Goal: Leave review/rating: Share an evaluation or opinion about a product, service, or content

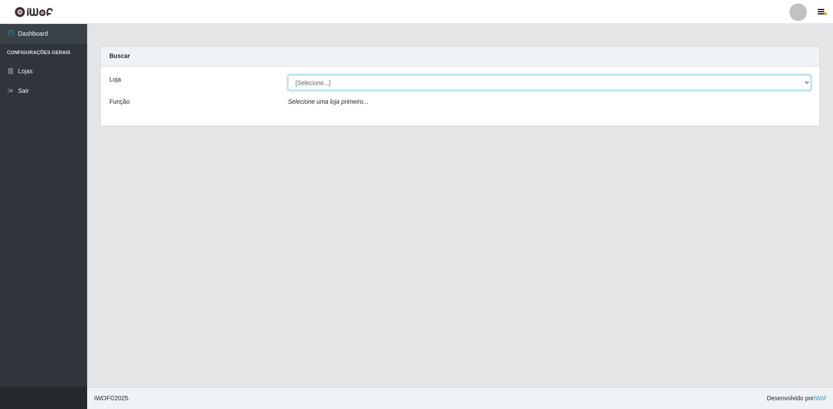
click at [346, 78] on select "[Selecione...] Extraplus - Loja 50 [GEOGRAPHIC_DATA]" at bounding box center [549, 82] width 523 height 15
select select "451"
click at [288, 75] on select "[Selecione...] Extraplus - Loja 50 [GEOGRAPHIC_DATA]" at bounding box center [549, 82] width 523 height 15
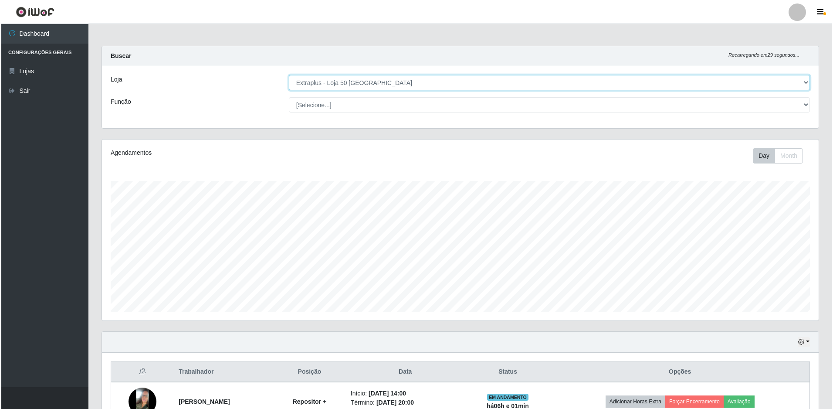
scroll to position [209, 0]
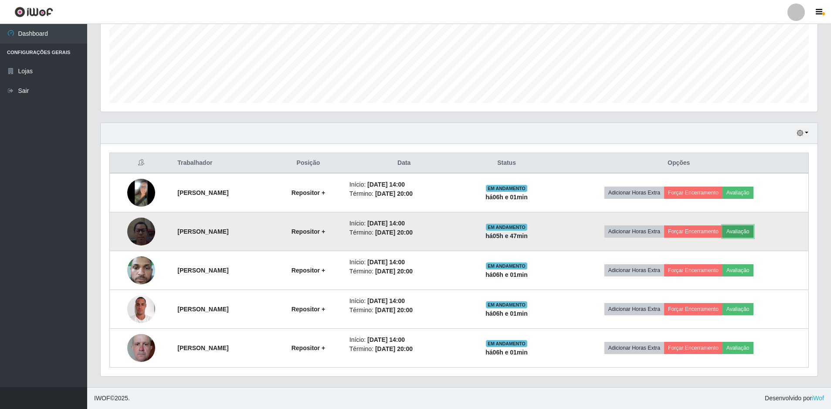
click at [752, 231] on button "Avaliação" at bounding box center [737, 231] width 31 height 12
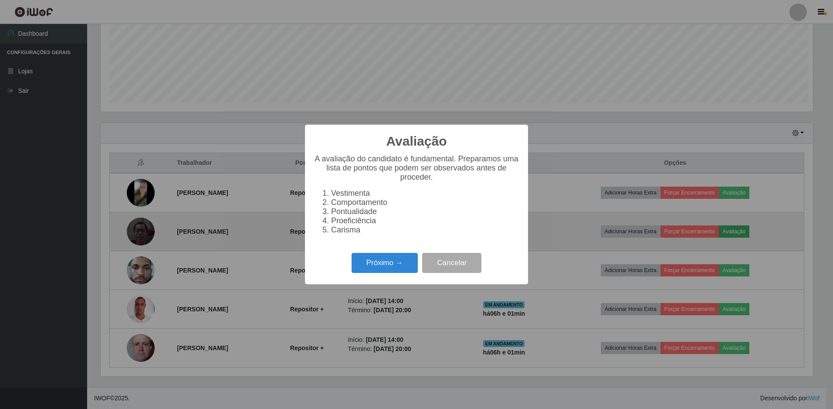
scroll to position [181, 712]
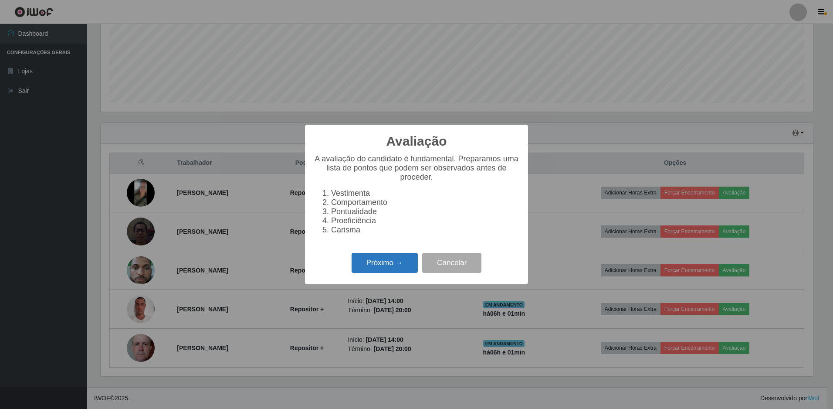
click at [391, 263] on button "Próximo →" at bounding box center [385, 263] width 66 height 20
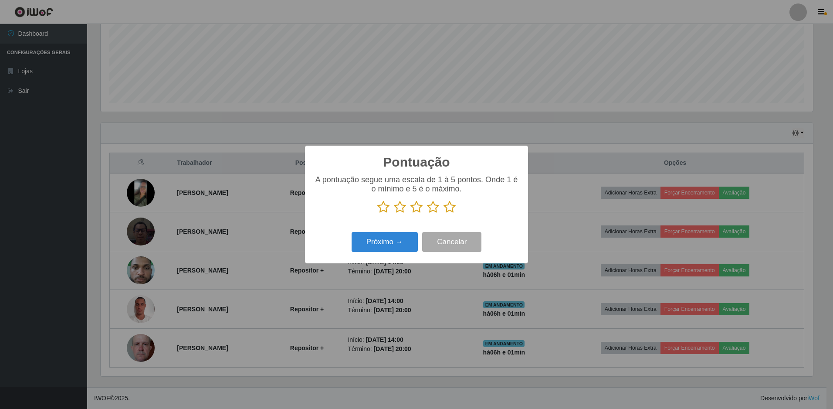
click at [449, 208] on icon at bounding box center [450, 206] width 12 height 13
click at [444, 213] on input "radio" at bounding box center [444, 213] width 0 height 0
click at [391, 247] on button "Próximo →" at bounding box center [385, 242] width 66 height 20
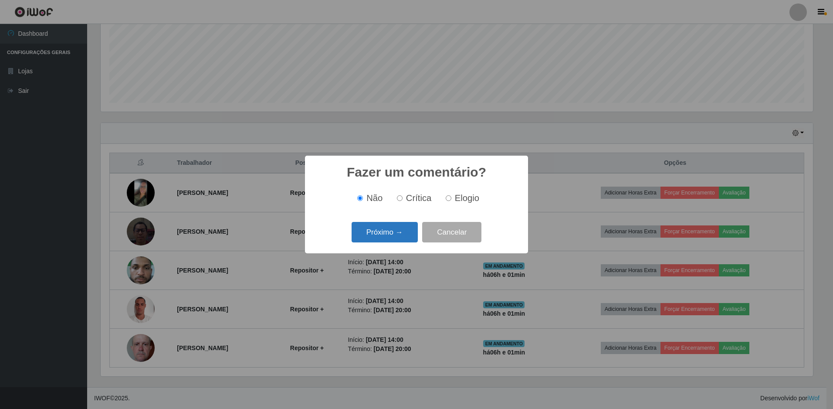
click at [403, 236] on button "Próximo →" at bounding box center [385, 232] width 66 height 20
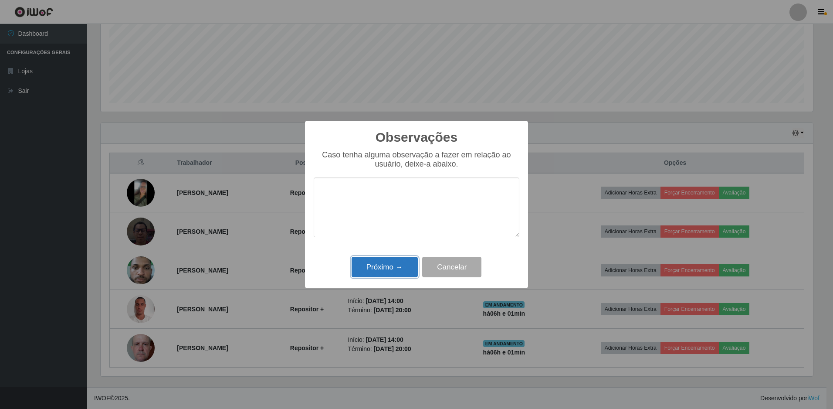
click at [393, 271] on button "Próximo →" at bounding box center [385, 267] width 66 height 20
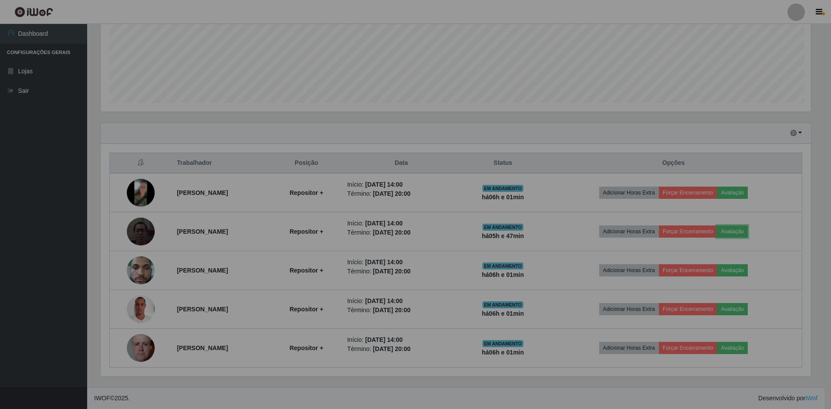
scroll to position [181, 717]
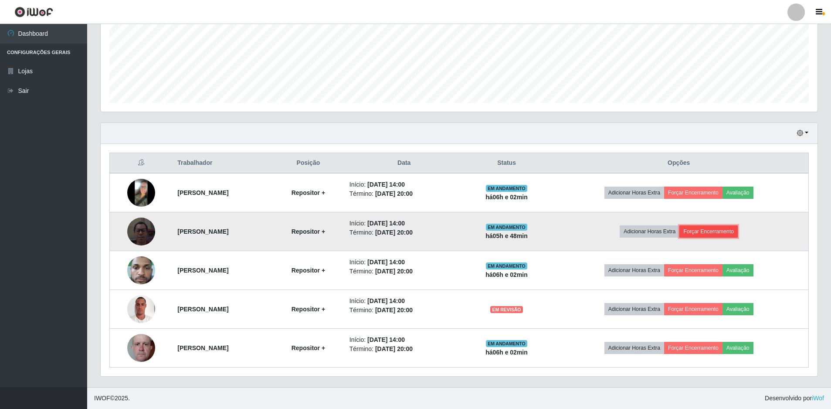
click at [719, 234] on button "Forçar Encerramento" at bounding box center [708, 231] width 58 height 12
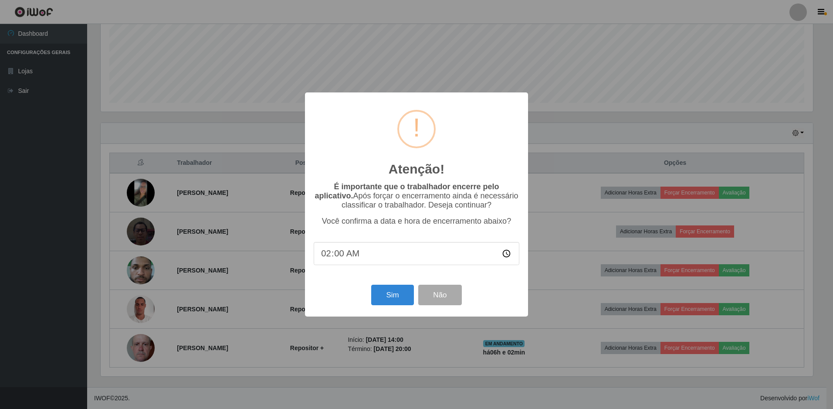
type input "20:00"
click at [387, 304] on button "Sim" at bounding box center [392, 294] width 42 height 20
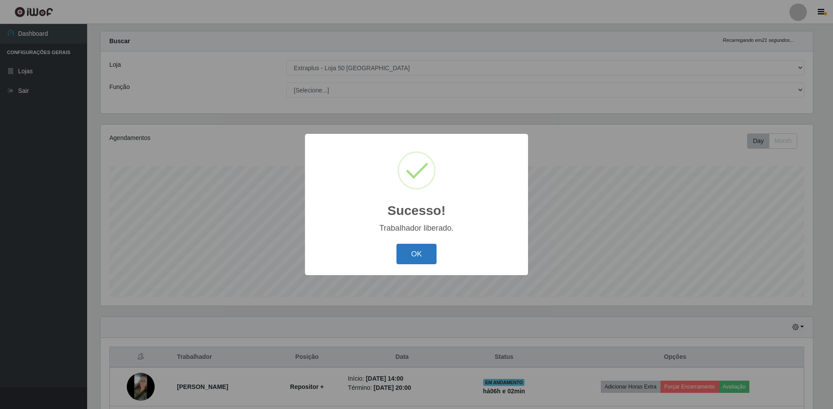
click at [419, 255] on button "OK" at bounding box center [416, 254] width 41 height 20
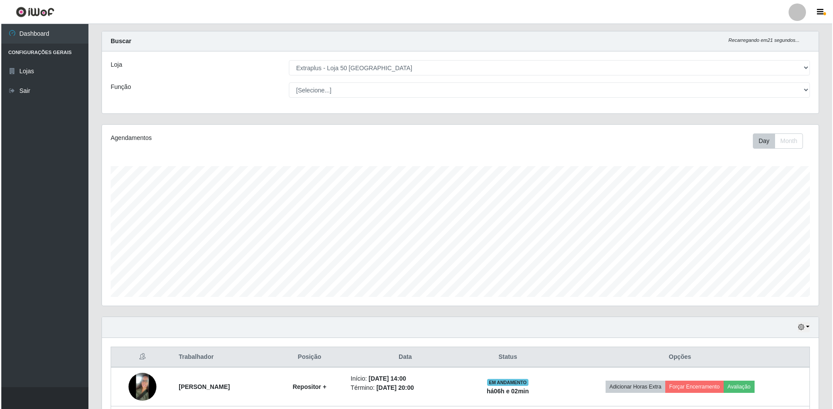
scroll to position [170, 0]
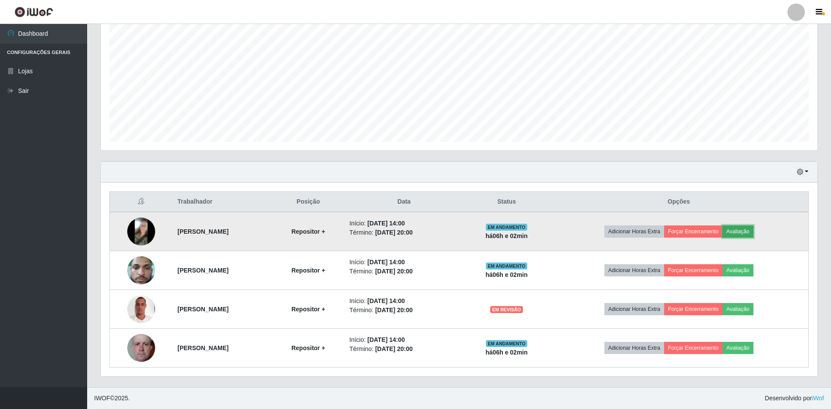
click at [752, 230] on button "Avaliação" at bounding box center [737, 231] width 31 height 12
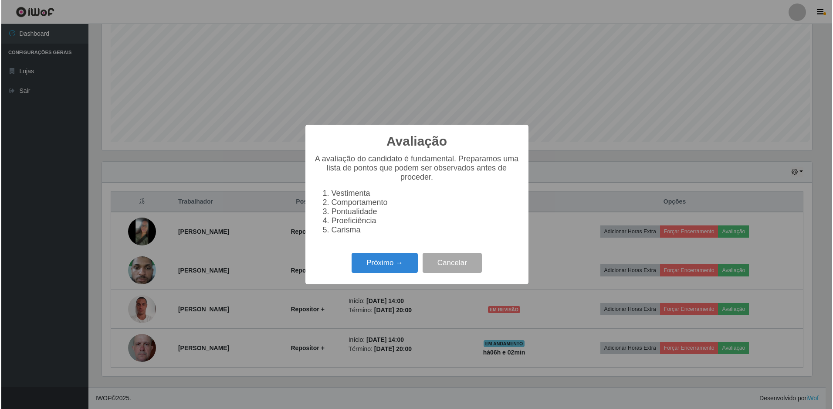
scroll to position [181, 712]
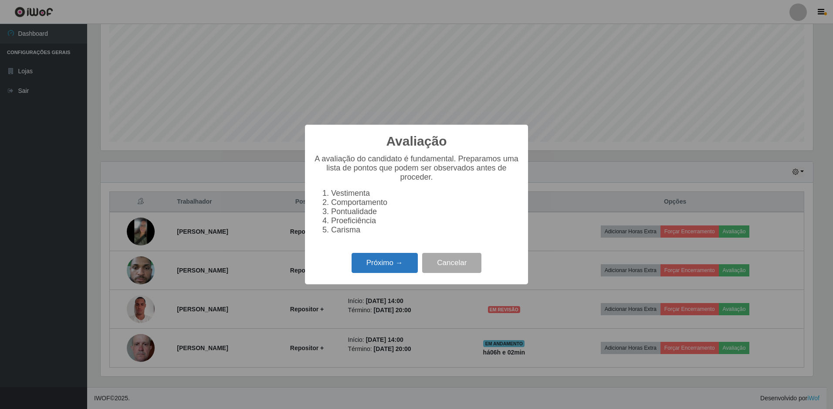
click at [386, 273] on button "Próximo →" at bounding box center [385, 263] width 66 height 20
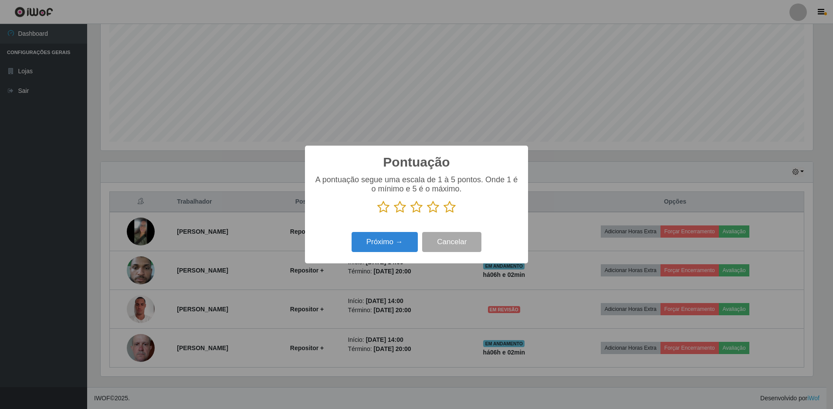
click at [449, 210] on icon at bounding box center [450, 206] width 12 height 13
click at [444, 213] on input "radio" at bounding box center [444, 213] width 0 height 0
click at [375, 245] on button "Próximo →" at bounding box center [385, 242] width 66 height 20
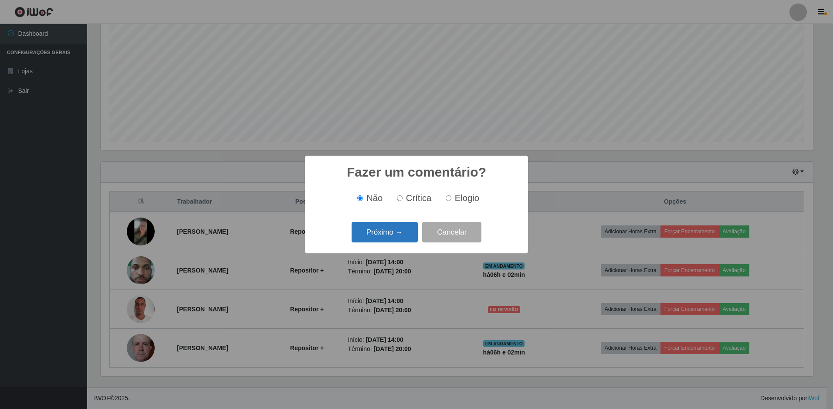
click at [379, 237] on button "Próximo →" at bounding box center [385, 232] width 66 height 20
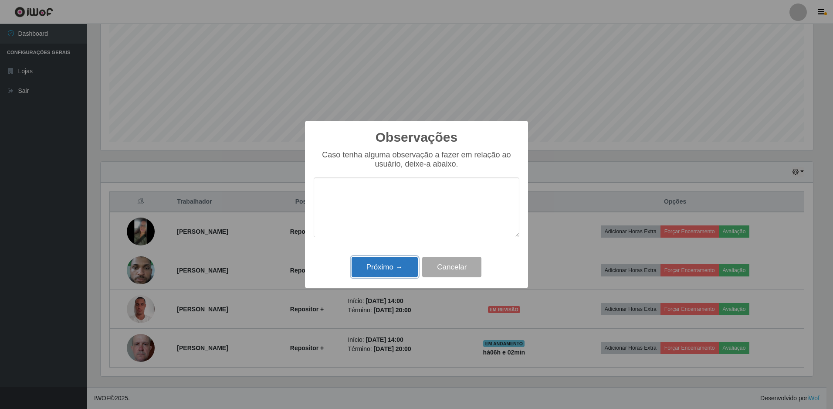
click at [381, 266] on button "Próximo →" at bounding box center [385, 267] width 66 height 20
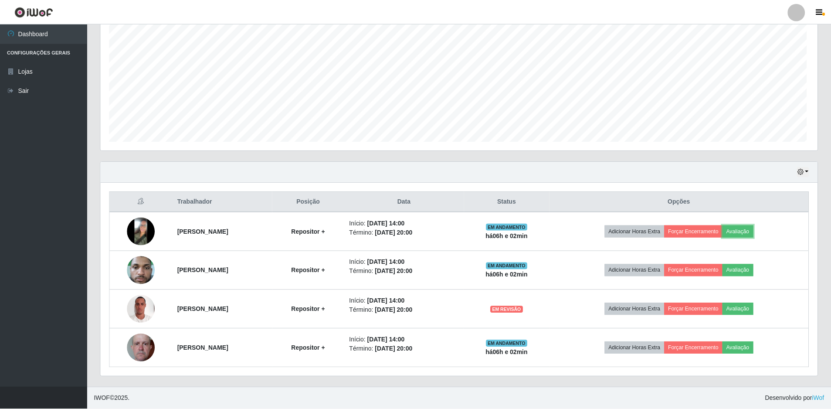
scroll to position [181, 717]
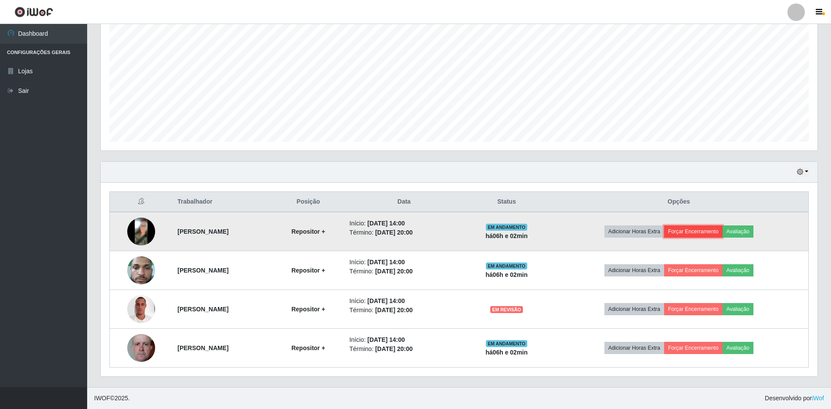
click at [686, 229] on button "Forçar Encerramento" at bounding box center [693, 231] width 58 height 12
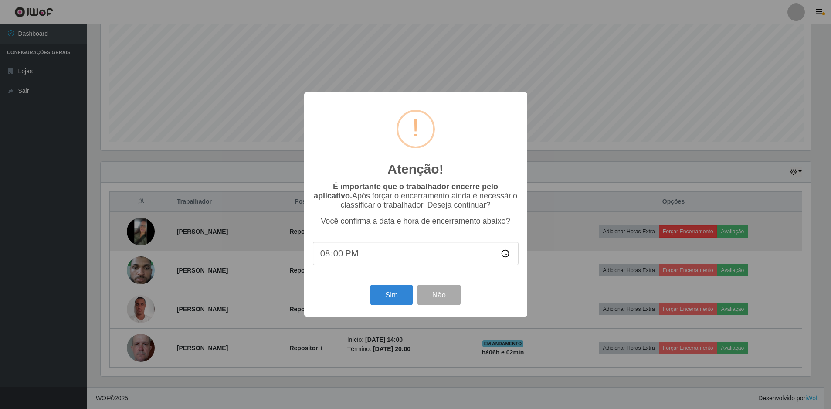
scroll to position [181, 712]
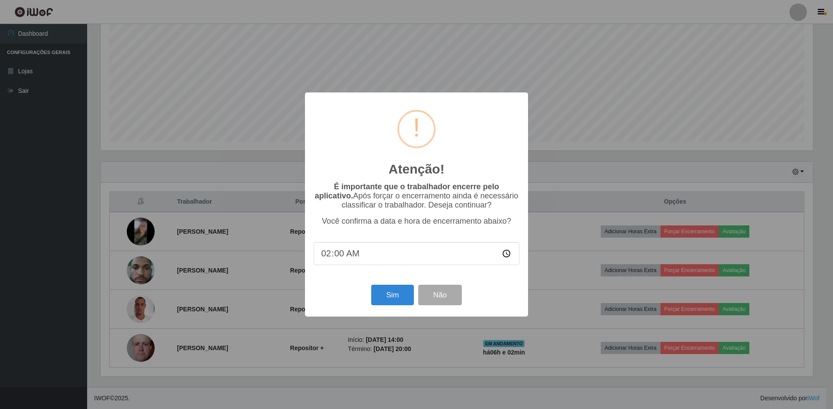
type input "20:00"
click at [400, 295] on button "Sim" at bounding box center [392, 294] width 42 height 20
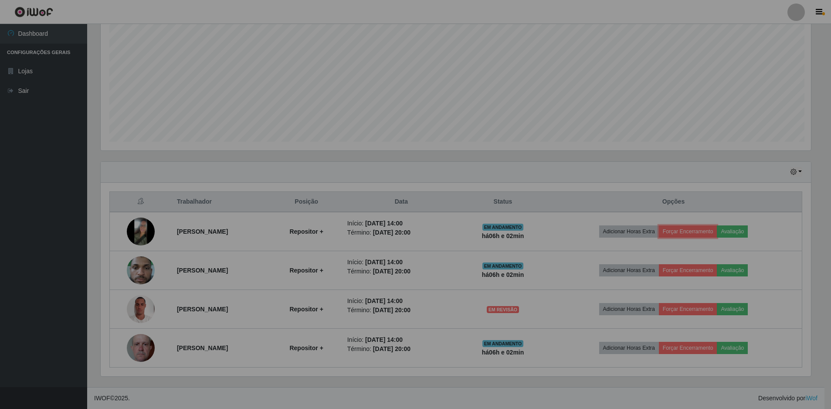
scroll to position [0, 0]
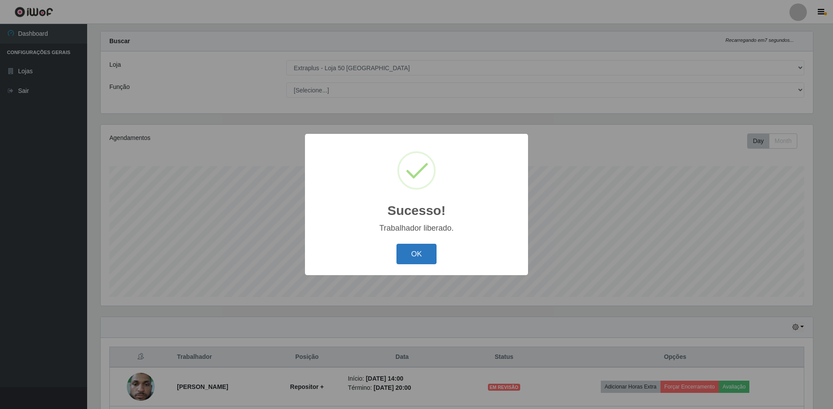
click at [413, 257] on button "OK" at bounding box center [416, 254] width 41 height 20
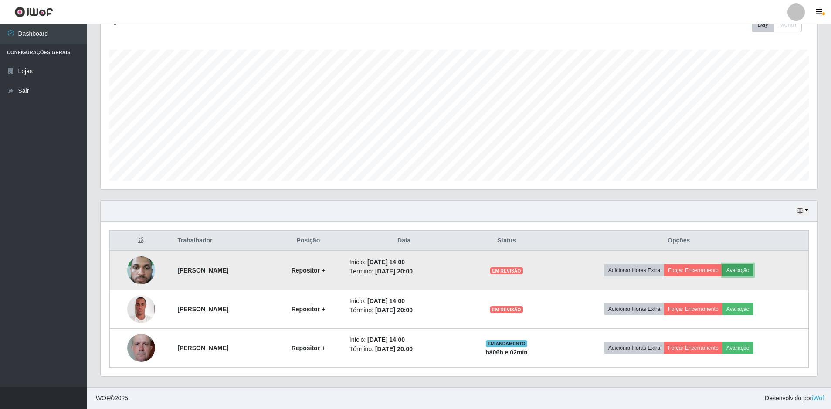
click at [743, 269] on button "Avaliação" at bounding box center [737, 270] width 31 height 12
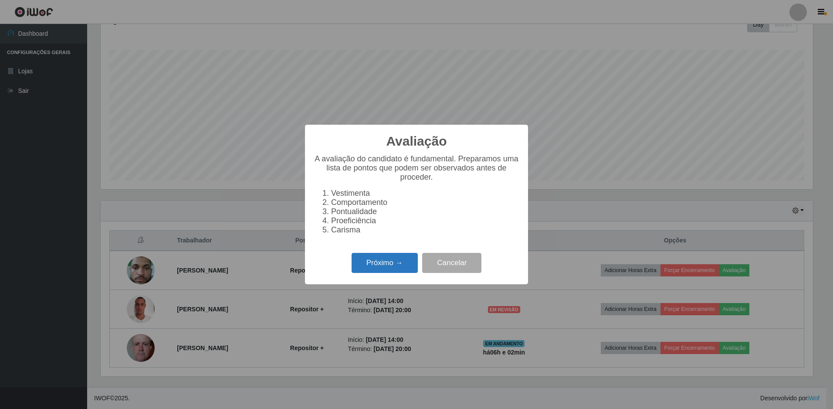
click at [392, 268] on button "Próximo →" at bounding box center [385, 263] width 66 height 20
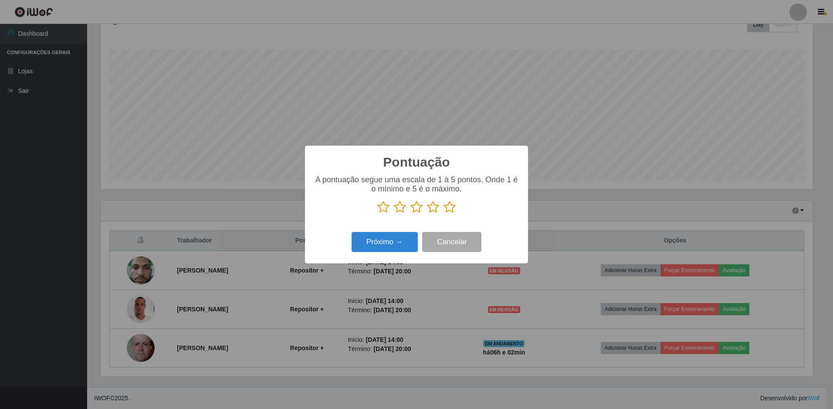
click at [451, 206] on icon at bounding box center [450, 206] width 12 height 13
click at [444, 213] on input "radio" at bounding box center [444, 213] width 0 height 0
click at [388, 240] on button "Próximo →" at bounding box center [385, 242] width 66 height 20
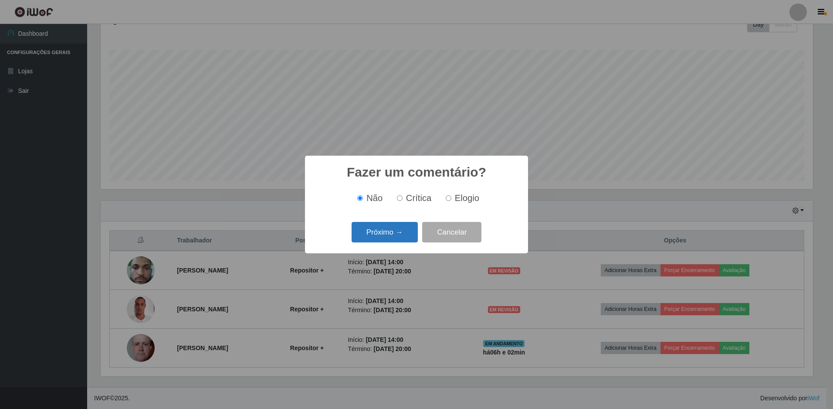
click at [408, 231] on button "Próximo →" at bounding box center [385, 232] width 66 height 20
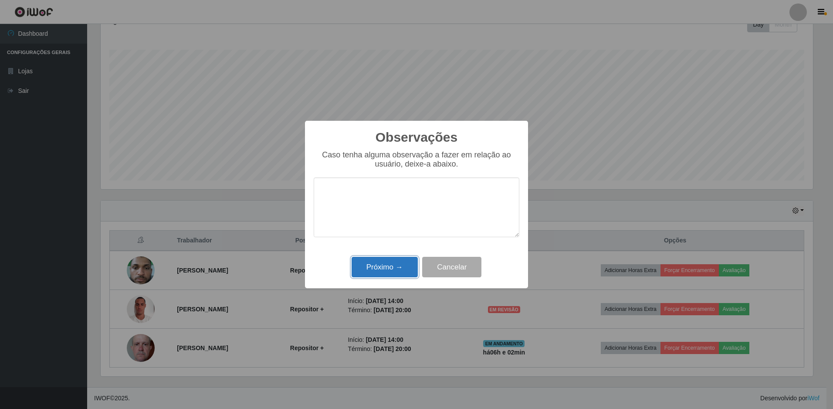
click at [370, 266] on button "Próximo →" at bounding box center [385, 267] width 66 height 20
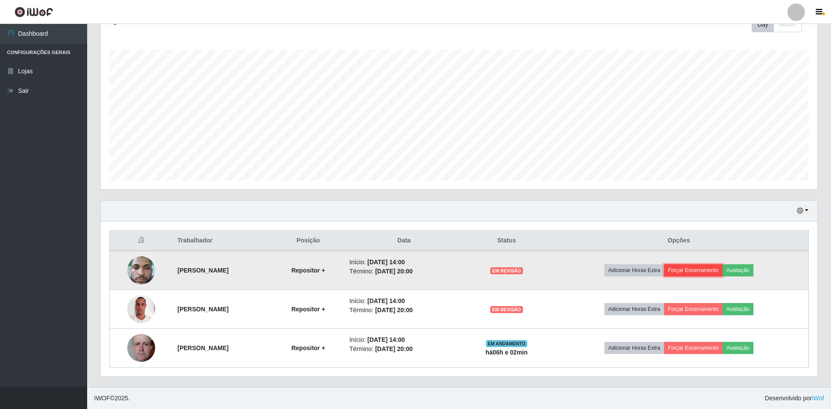
click at [691, 266] on button "Forçar Encerramento" at bounding box center [693, 270] width 58 height 12
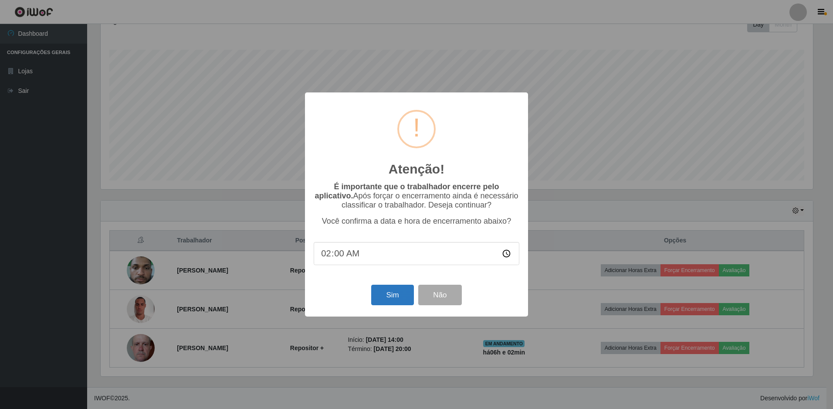
type input "20:00"
click at [379, 291] on button "Sim" at bounding box center [392, 294] width 42 height 20
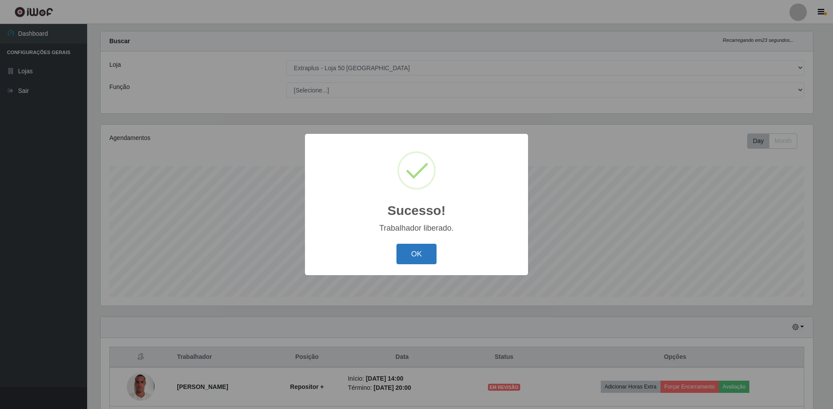
click at [426, 254] on button "OK" at bounding box center [416, 254] width 41 height 20
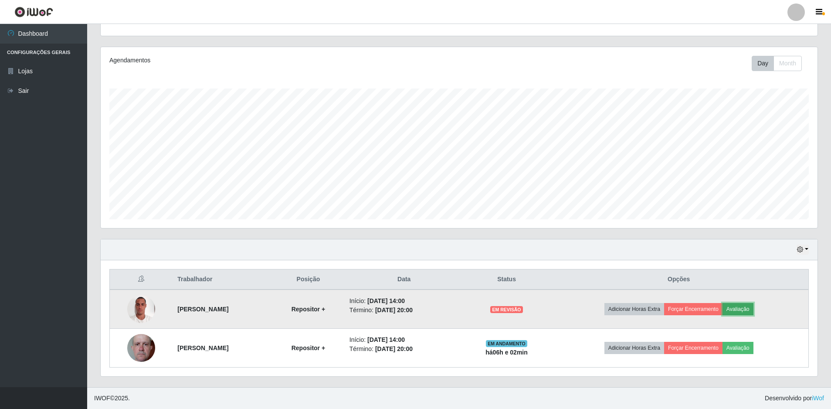
click at [738, 308] on button "Avaliação" at bounding box center [737, 309] width 31 height 12
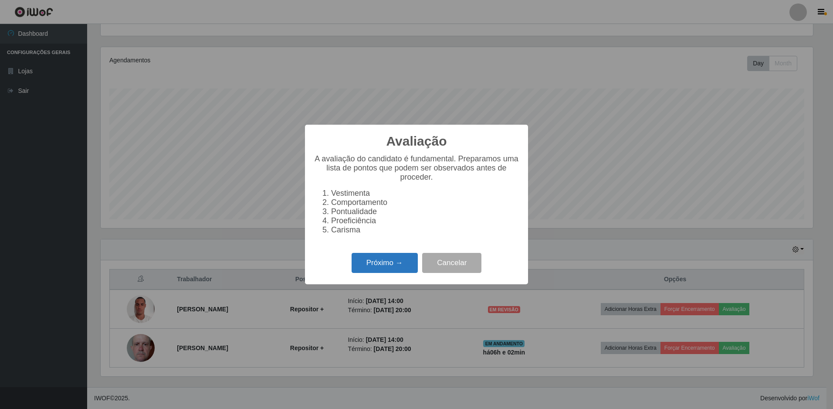
click at [373, 258] on button "Próximo →" at bounding box center [385, 263] width 66 height 20
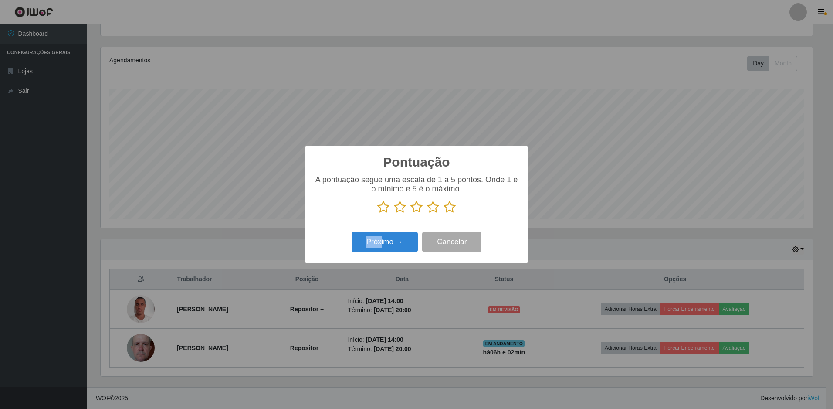
drag, startPoint x: 382, startPoint y: 254, endPoint x: 453, endPoint y: 210, distance: 83.4
click at [453, 210] on div "Pontuação × A pontuação segue uma escala de 1 à 5 pontos. Onde 1 é o mínimo e 5…" at bounding box center [416, 204] width 223 height 117
click at [452, 210] on icon at bounding box center [450, 206] width 12 height 13
click at [444, 213] on input "radio" at bounding box center [444, 213] width 0 height 0
click at [377, 248] on button "Próximo →" at bounding box center [385, 242] width 66 height 20
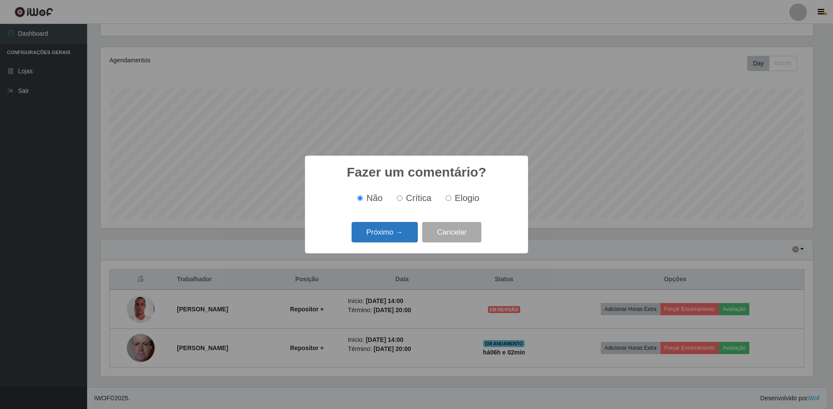
click at [384, 234] on button "Próximo →" at bounding box center [385, 232] width 66 height 20
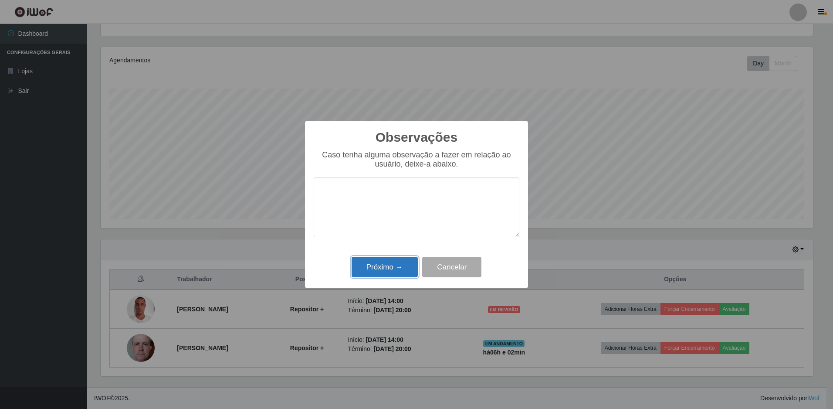
click at [384, 268] on button "Próximo →" at bounding box center [385, 267] width 66 height 20
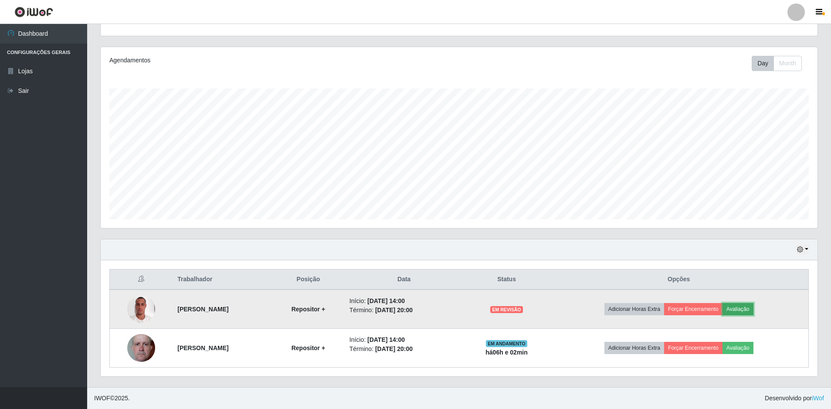
click at [746, 303] on button "Avaliação" at bounding box center [737, 309] width 31 height 12
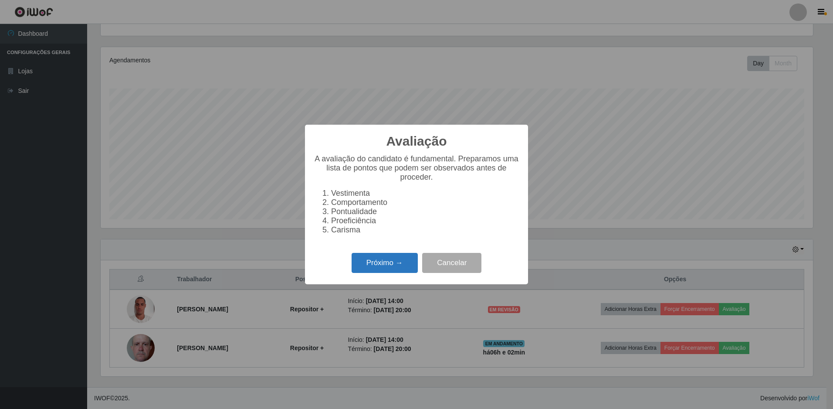
click at [383, 266] on button "Próximo →" at bounding box center [385, 263] width 66 height 20
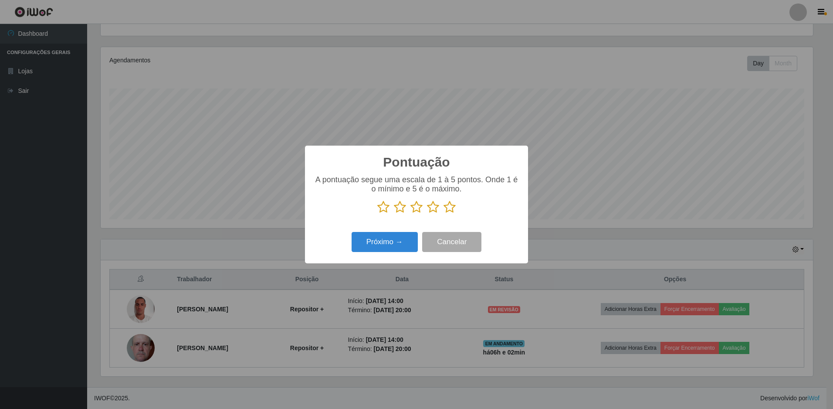
click at [450, 207] on icon at bounding box center [450, 206] width 12 height 13
click at [444, 213] on input "radio" at bounding box center [444, 213] width 0 height 0
click at [400, 237] on button "Próximo →" at bounding box center [385, 242] width 66 height 20
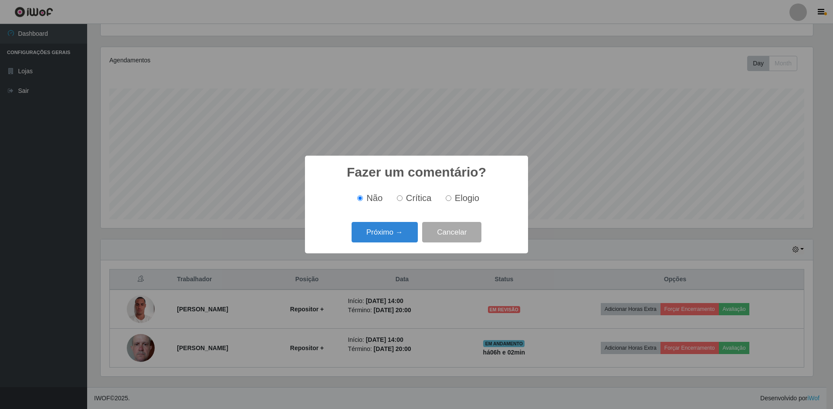
click at [400, 237] on button "Próximo →" at bounding box center [385, 232] width 66 height 20
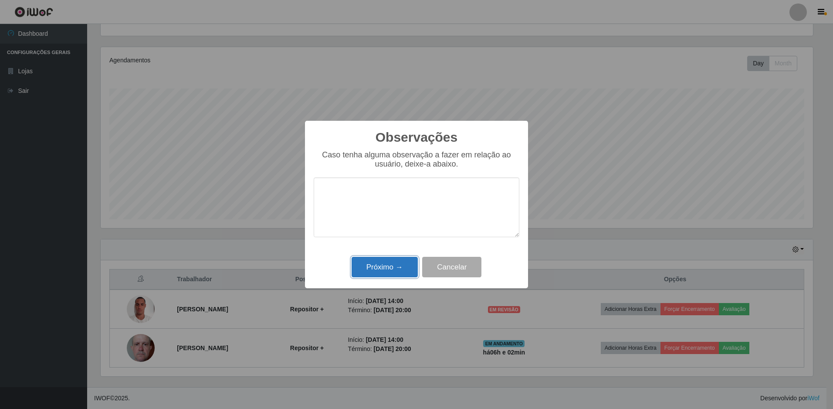
click at [396, 267] on button "Próximo →" at bounding box center [385, 267] width 66 height 20
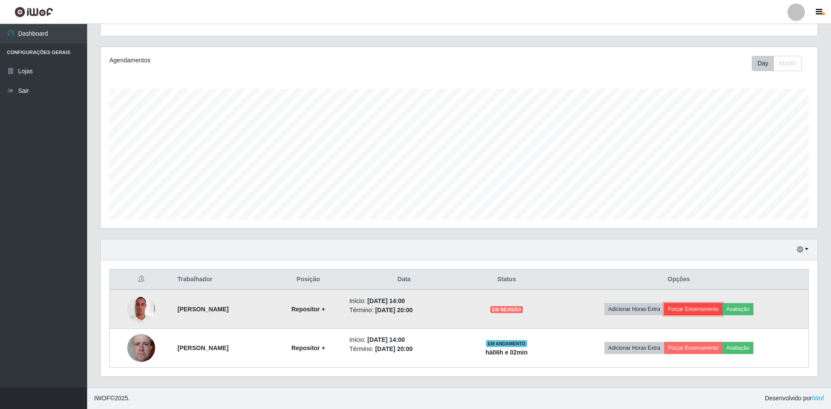
click at [693, 309] on button "Forçar Encerramento" at bounding box center [693, 309] width 58 height 12
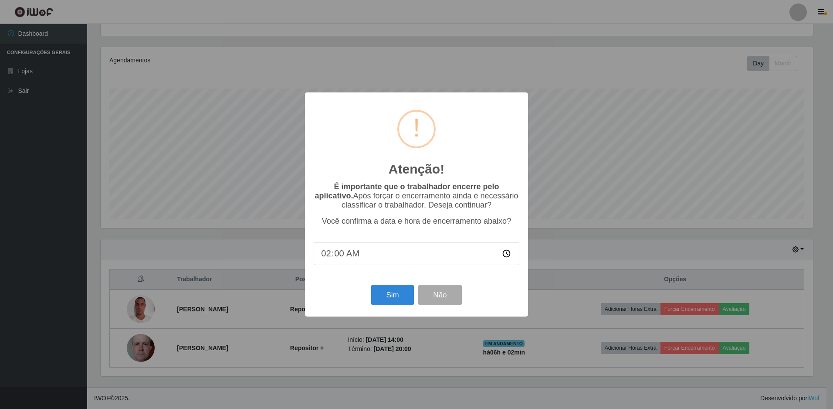
type input "20:00"
click at [371, 297] on div "Sim Não" at bounding box center [417, 294] width 206 height 25
click at [386, 304] on button "Sim" at bounding box center [392, 294] width 42 height 20
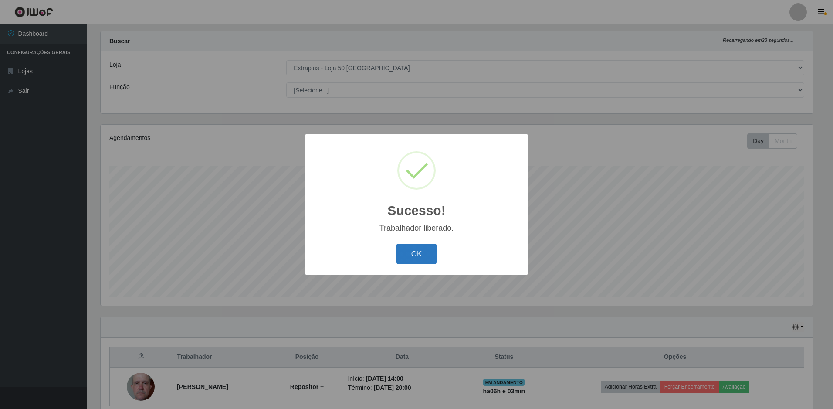
click at [427, 251] on button "OK" at bounding box center [416, 254] width 41 height 20
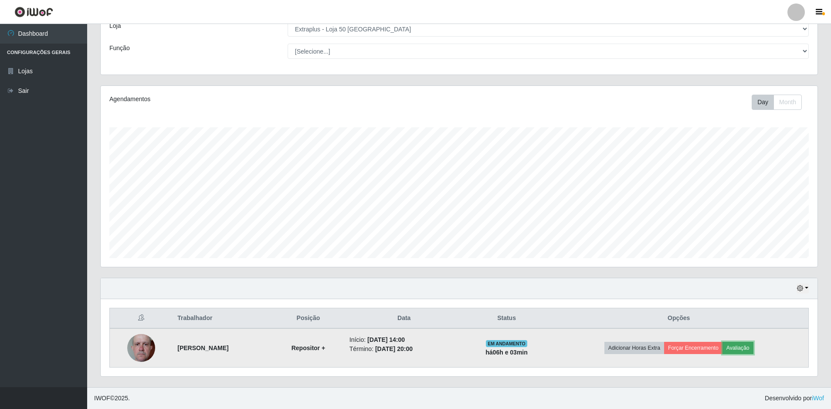
click at [750, 349] on button "Avaliação" at bounding box center [737, 348] width 31 height 12
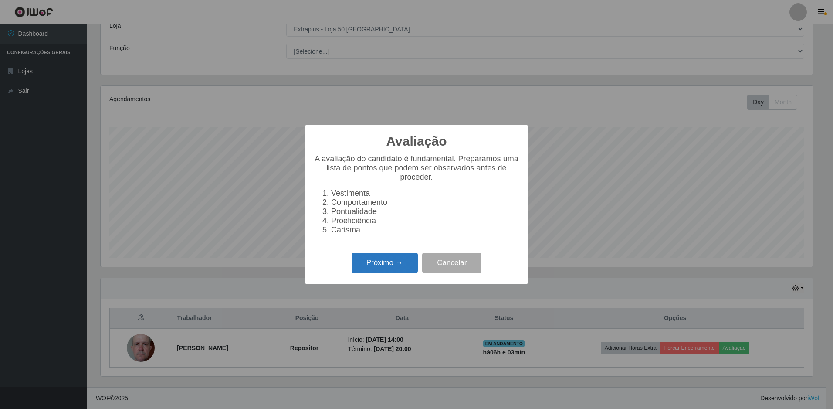
click at [393, 273] on button "Próximo →" at bounding box center [385, 263] width 66 height 20
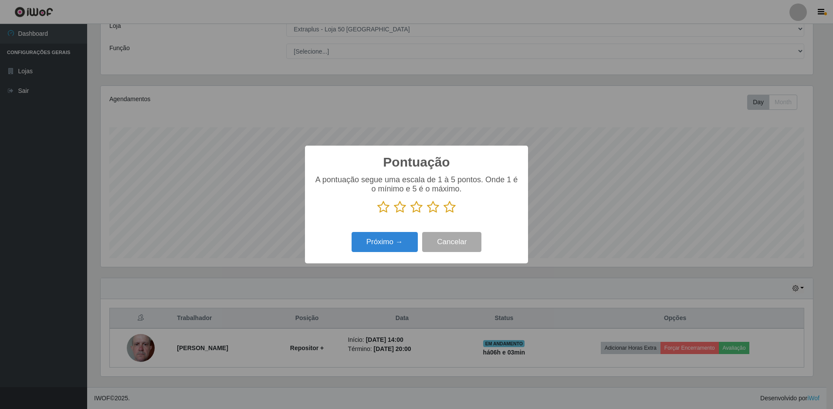
click at [449, 210] on icon at bounding box center [450, 206] width 12 height 13
click at [444, 213] on input "radio" at bounding box center [444, 213] width 0 height 0
click at [377, 243] on button "Próximo →" at bounding box center [385, 242] width 66 height 20
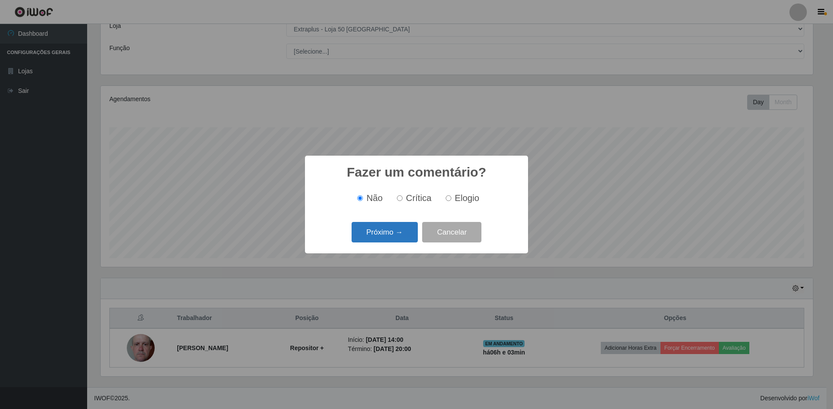
click at [377, 242] on button "Próximo →" at bounding box center [385, 232] width 66 height 20
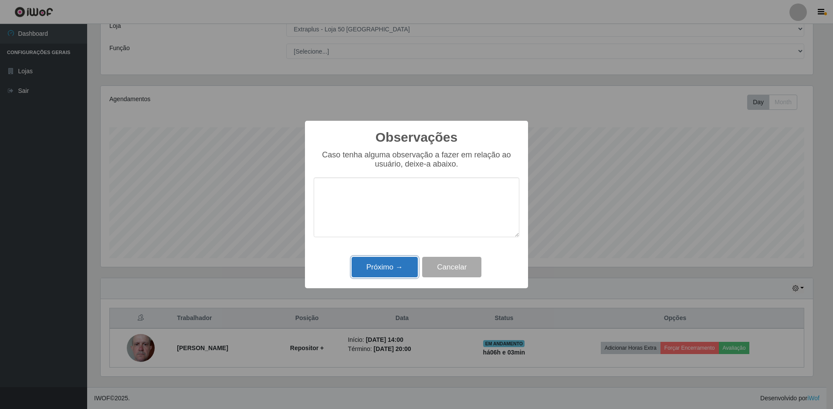
click at [385, 263] on button "Próximo →" at bounding box center [385, 267] width 66 height 20
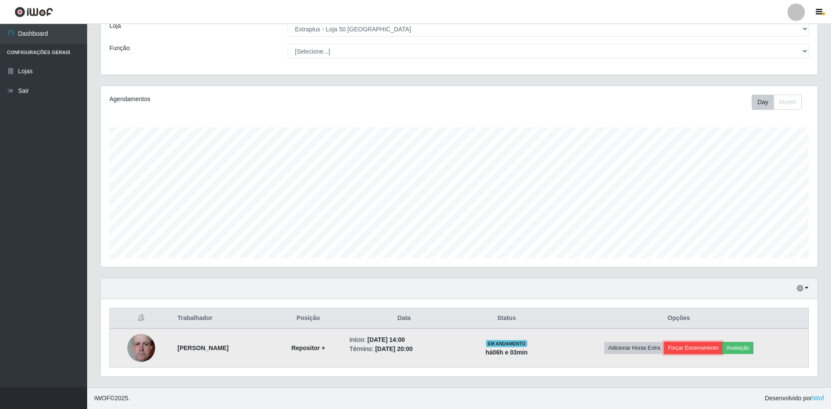
click at [714, 350] on button "Forçar Encerramento" at bounding box center [693, 348] width 58 height 12
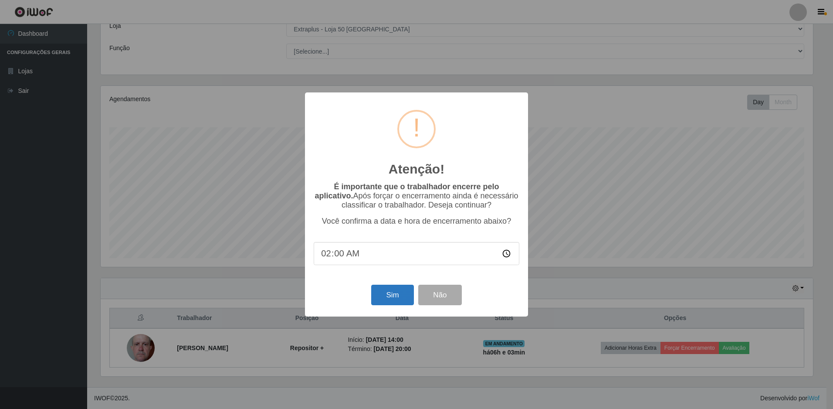
type input "20:00"
click at [396, 305] on button "Sim" at bounding box center [392, 294] width 42 height 20
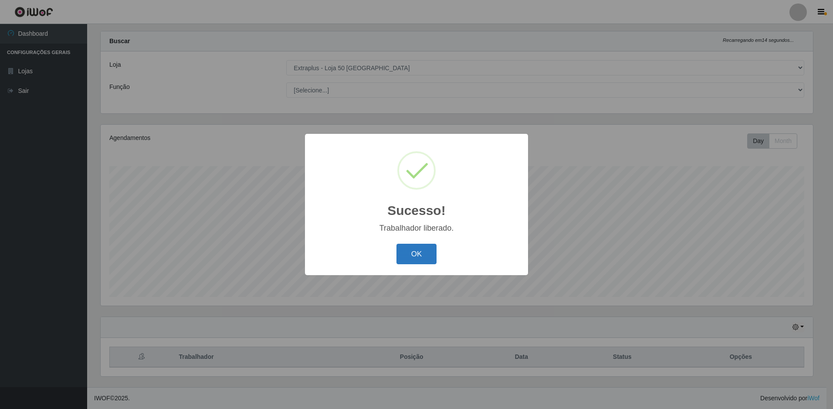
click at [404, 260] on button "OK" at bounding box center [416, 254] width 41 height 20
